Goal: Browse casually: Explore the website without a specific task or goal

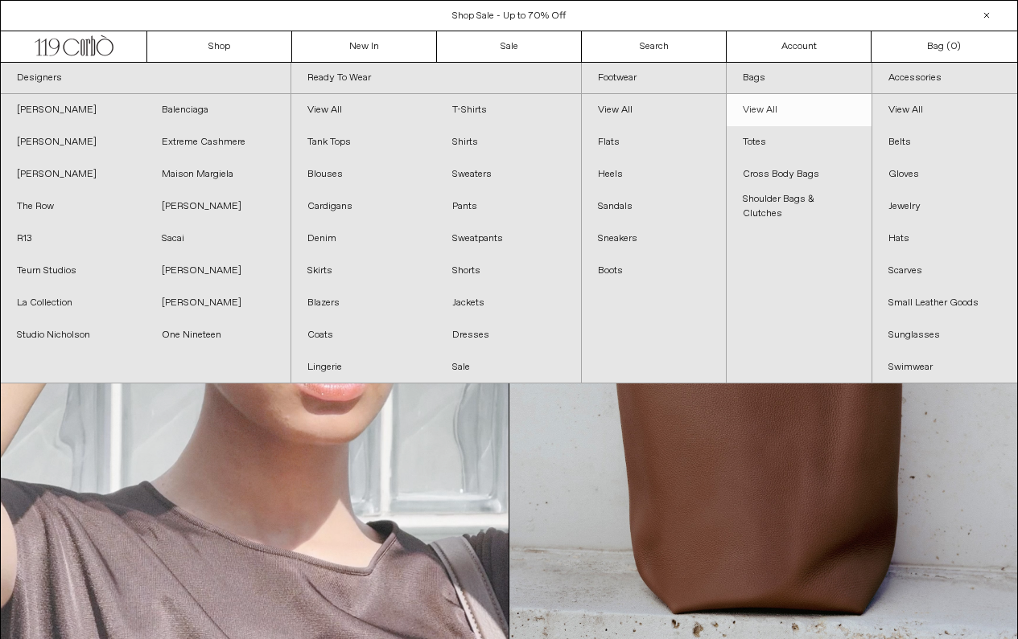
click at [759, 104] on link "View All" at bounding box center [798, 110] width 145 height 32
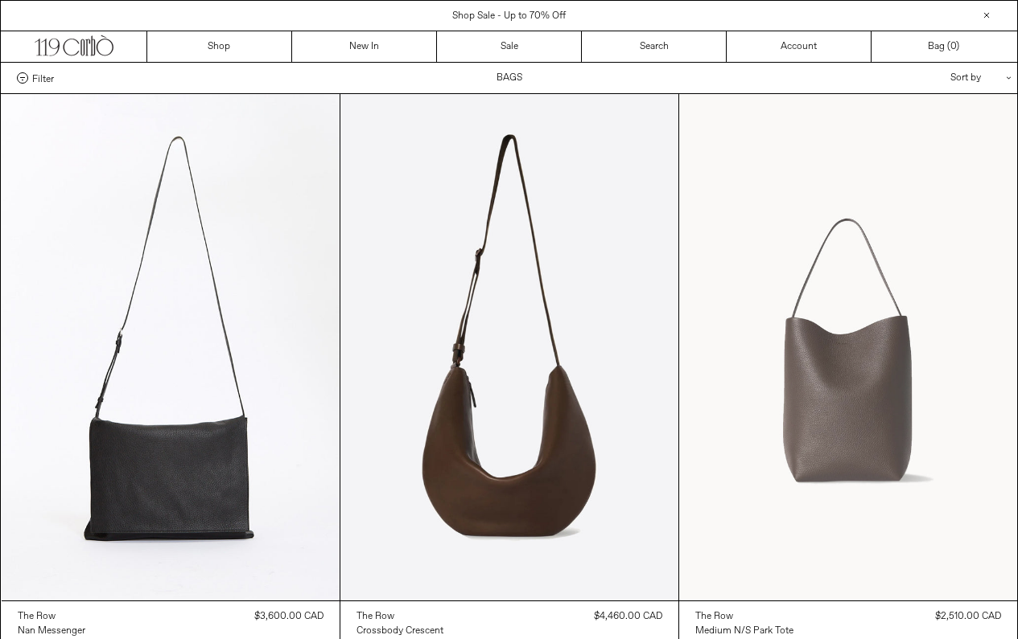
scroll to position [147, 0]
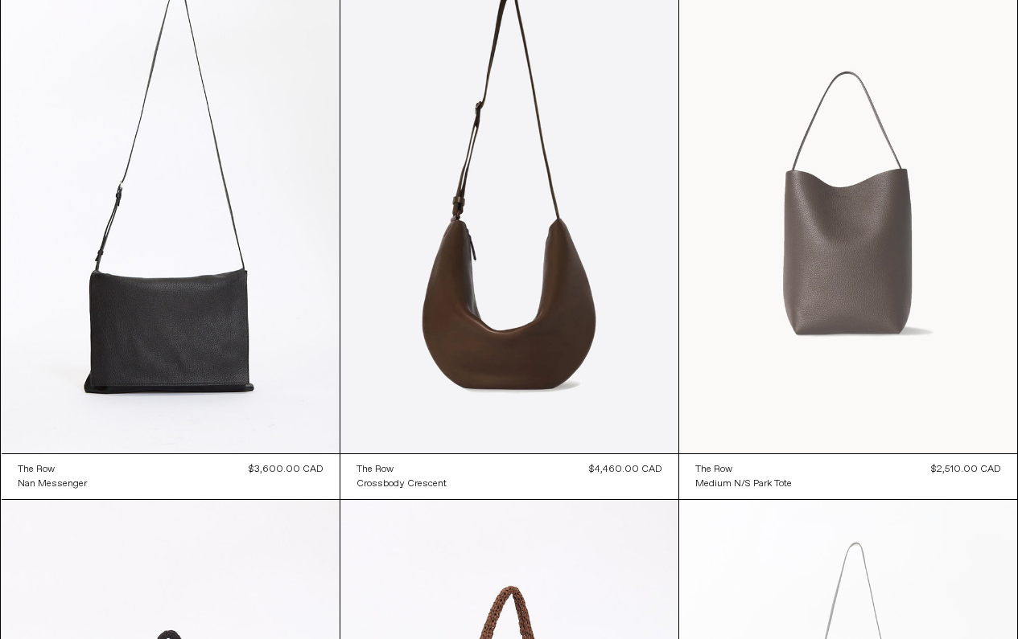
click at [833, 228] on at bounding box center [848, 200] width 338 height 507
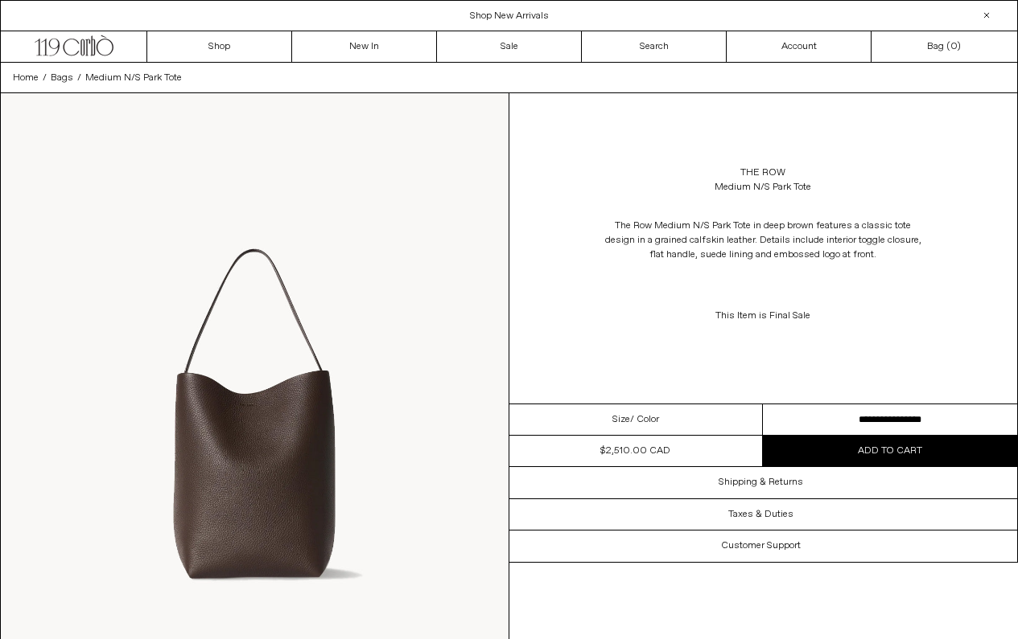
click at [309, 417] on img at bounding box center [255, 410] width 508 height 634
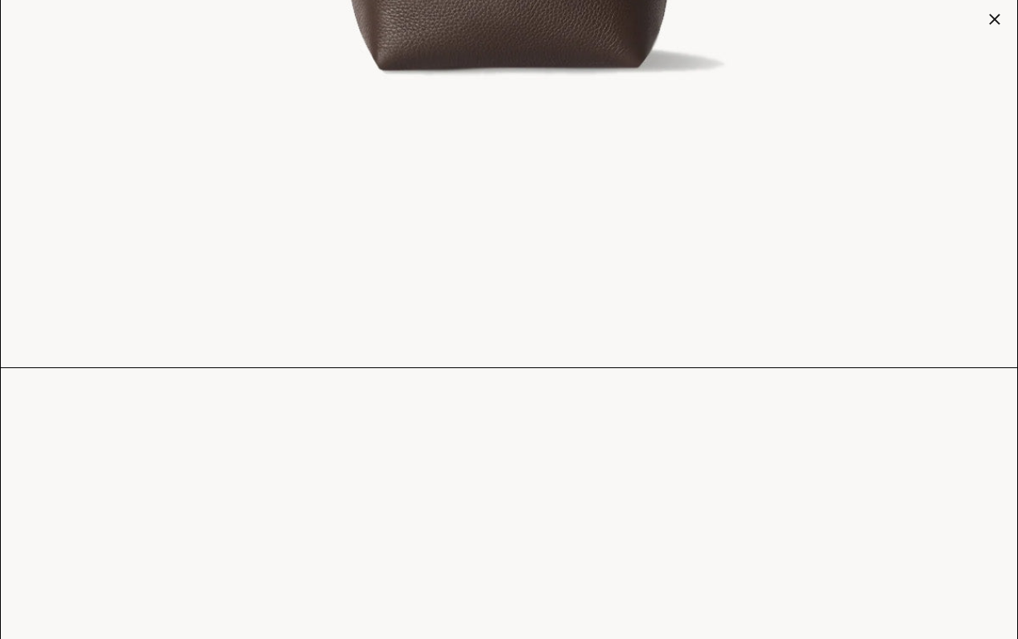
scroll to position [930, 0]
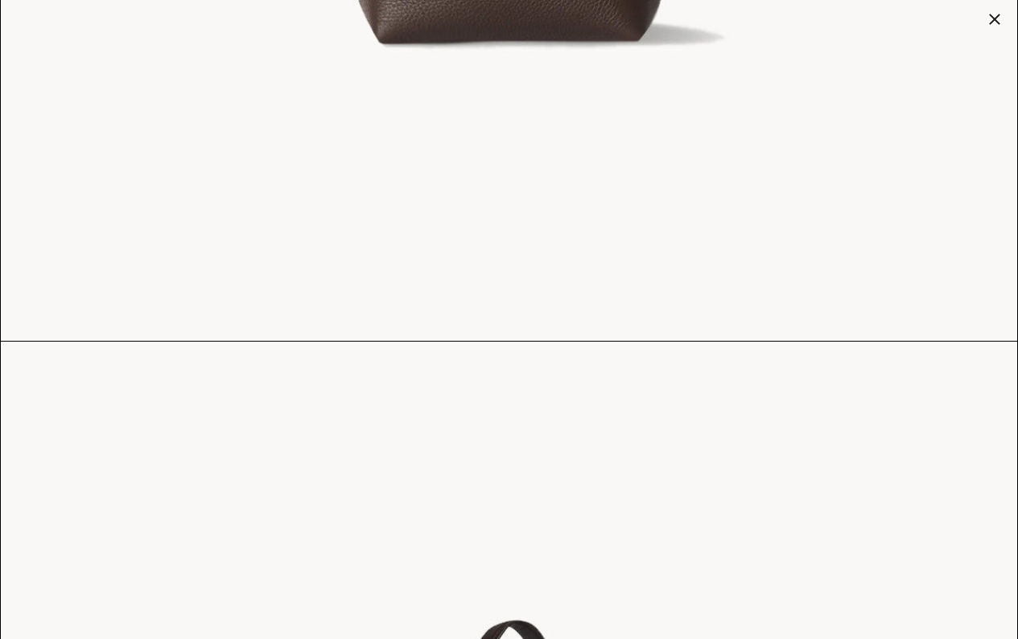
click at [993, 27] on div at bounding box center [994, 19] width 23 height 23
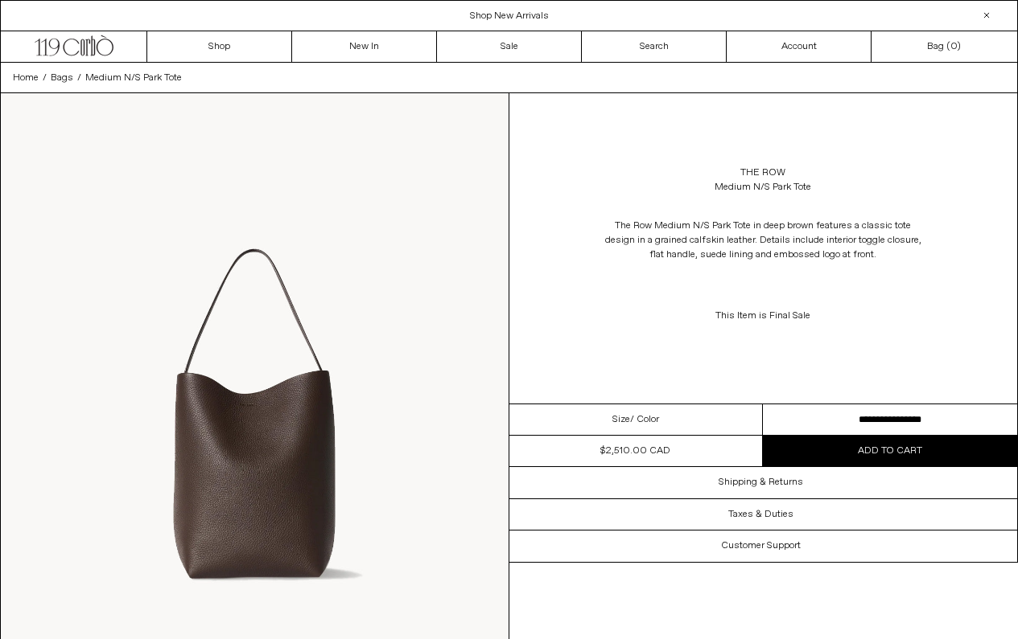
scroll to position [0, 0]
click at [372, 44] on link "New In" at bounding box center [364, 46] width 145 height 31
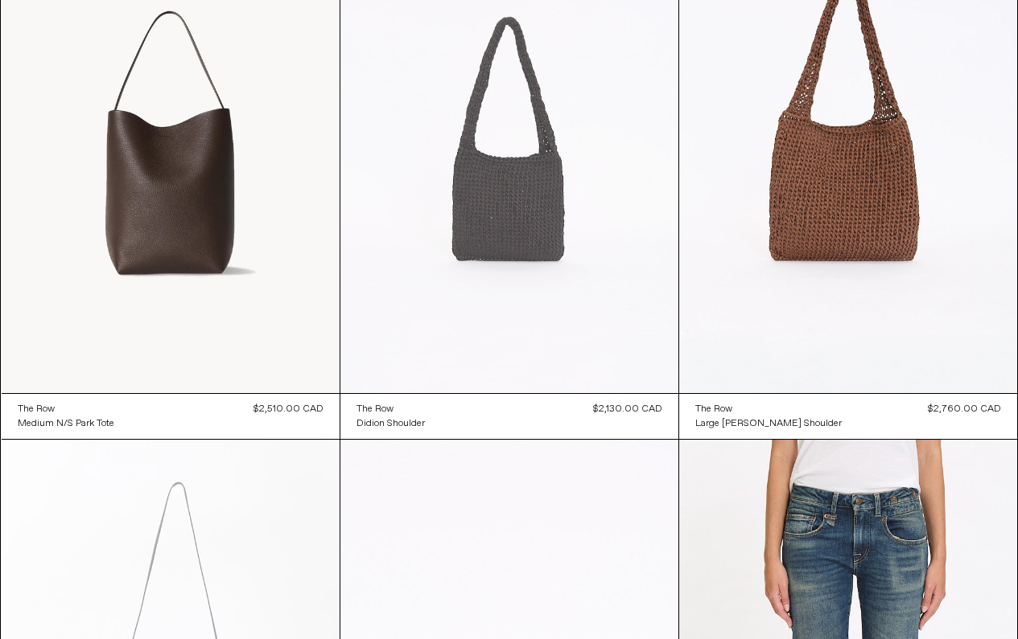
scroll to position [9063, 0]
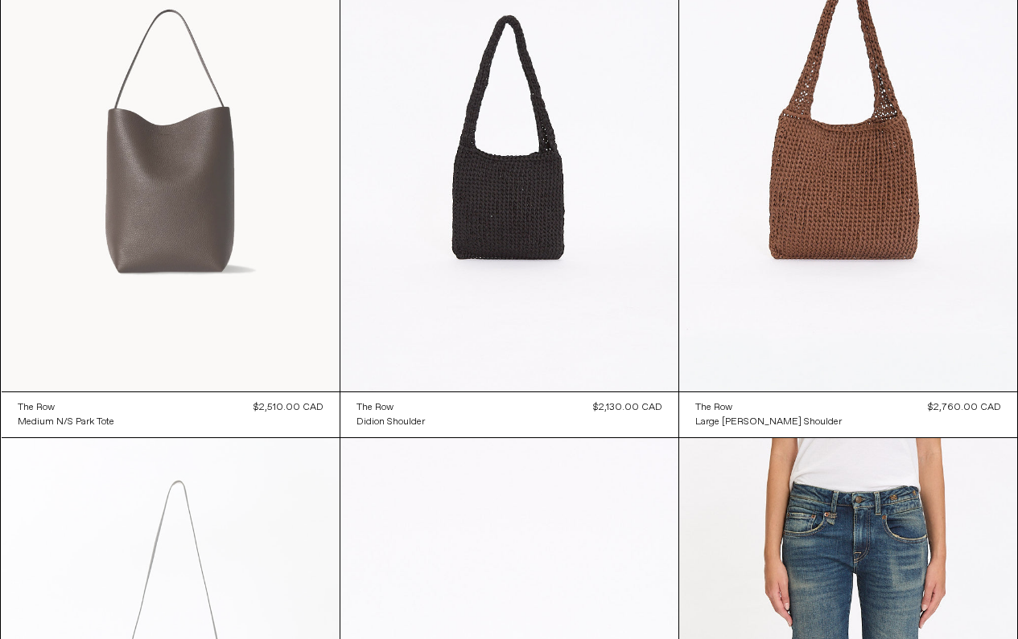
click at [150, 173] on at bounding box center [171, 138] width 338 height 507
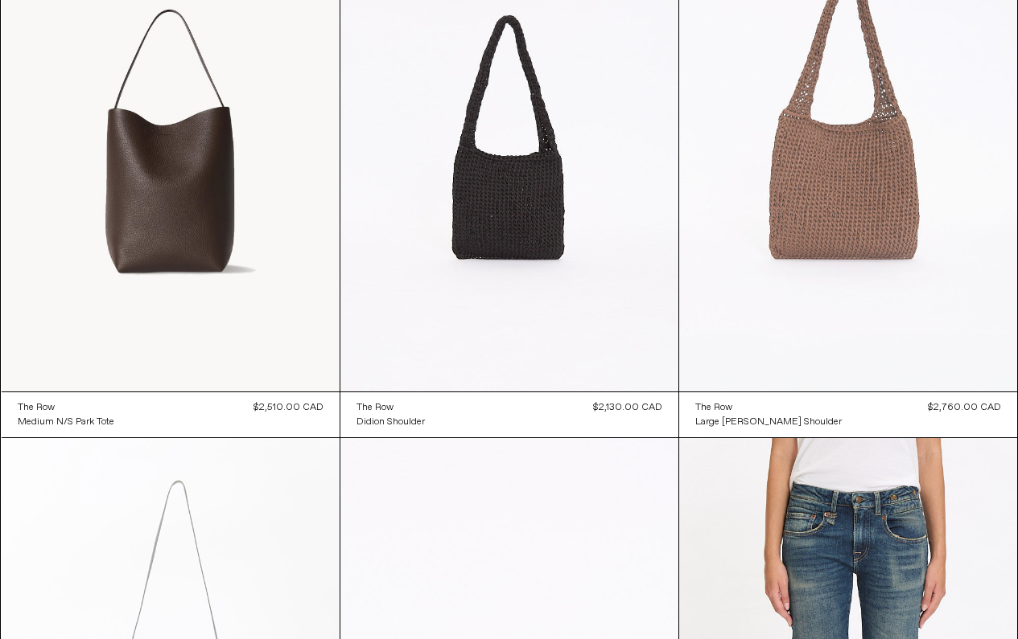
click at [800, 220] on at bounding box center [848, 138] width 338 height 507
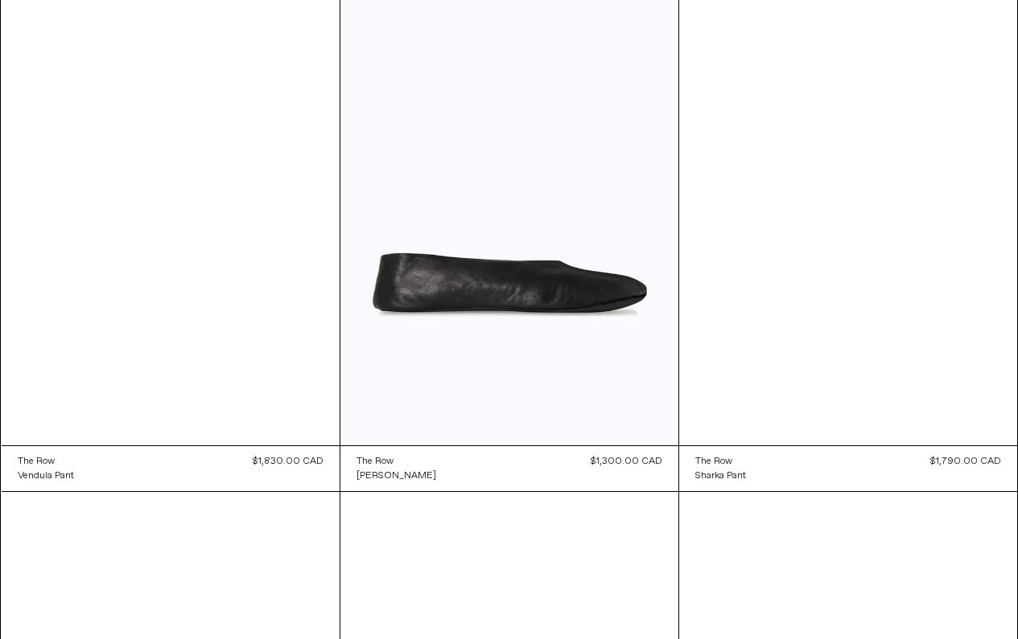
scroll to position [11224, 0]
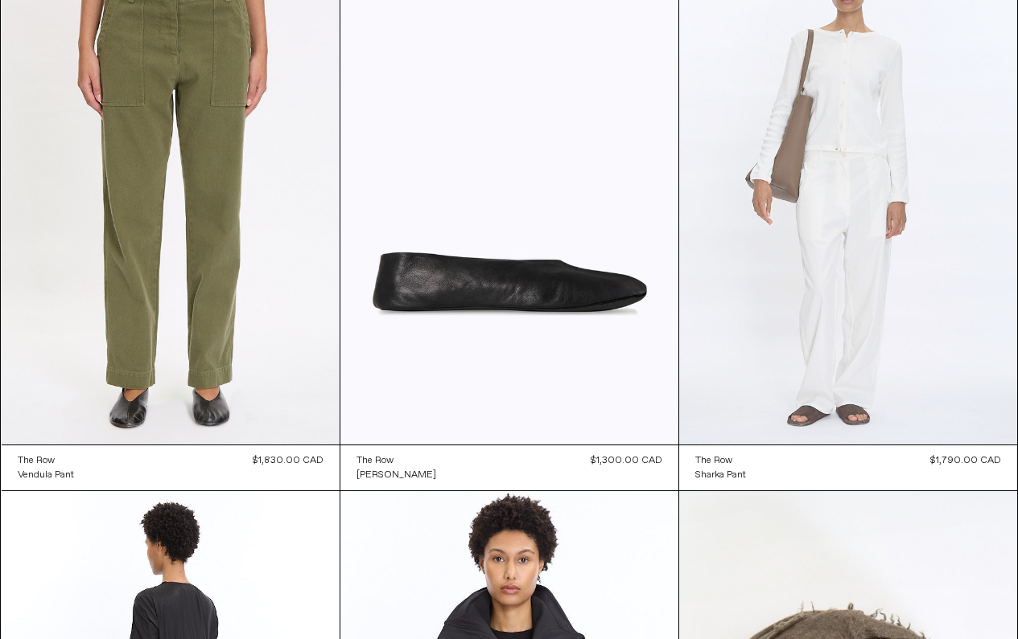
click at [790, 185] on at bounding box center [848, 191] width 338 height 507
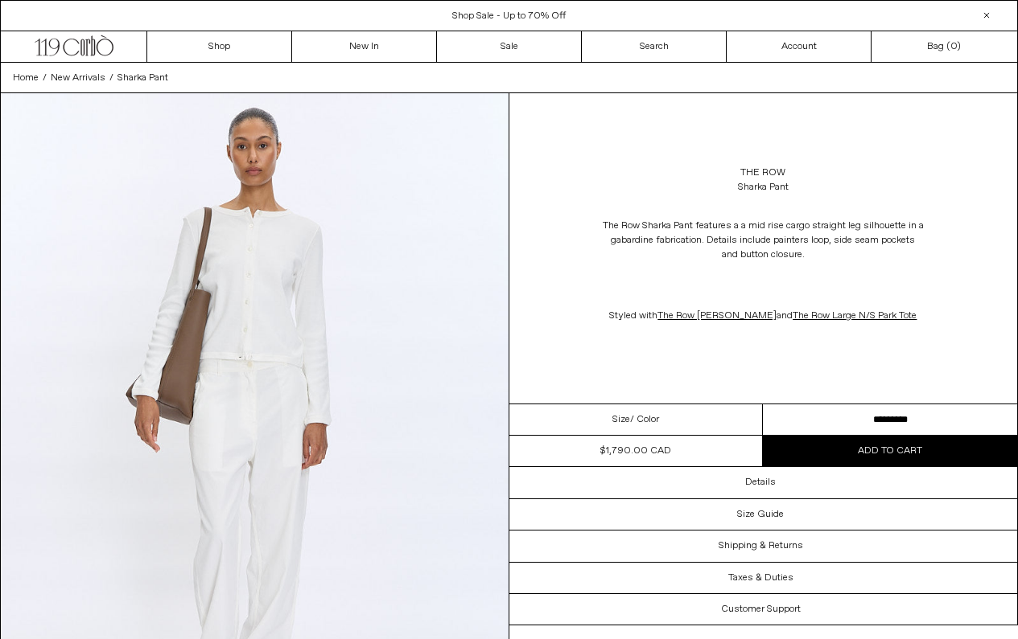
scroll to position [-1, 0]
click at [187, 370] on img at bounding box center [255, 410] width 508 height 634
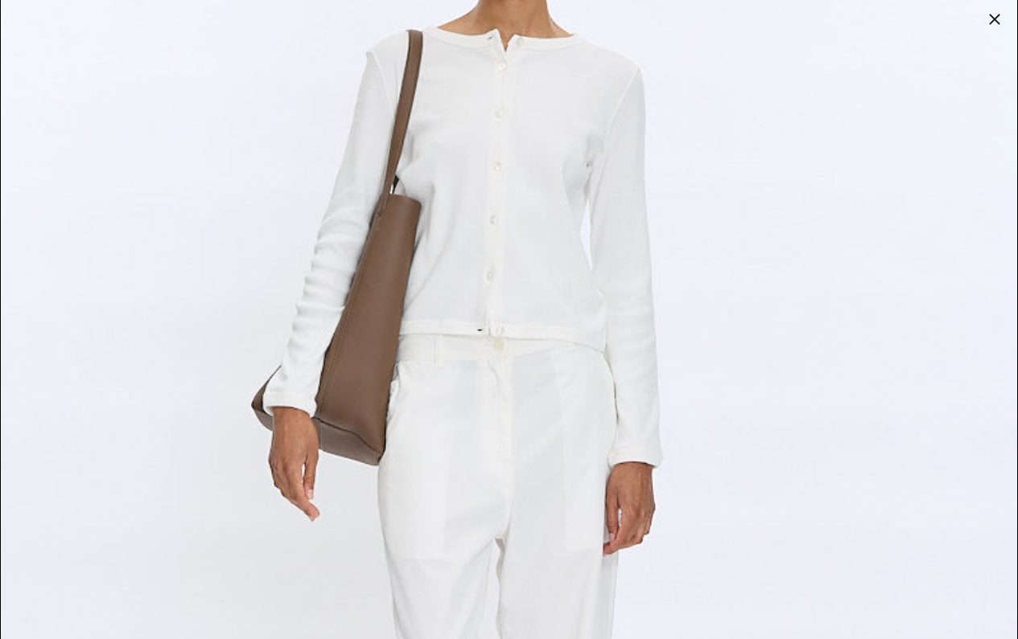
scroll to position [208, 0]
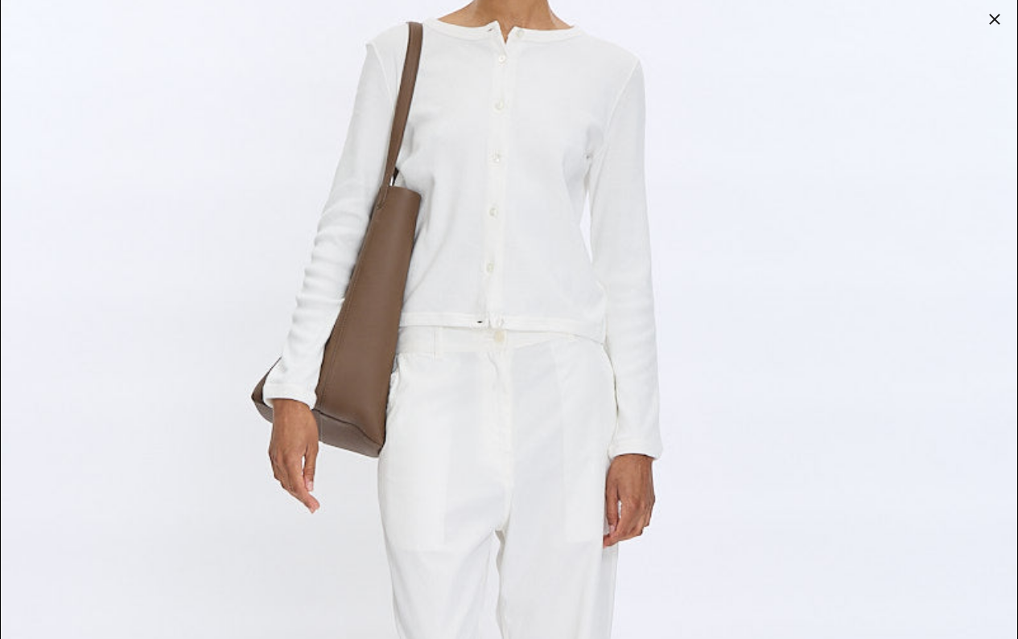
click at [995, 18] on div at bounding box center [994, 19] width 23 height 23
